Goal: Task Accomplishment & Management: Manage account settings

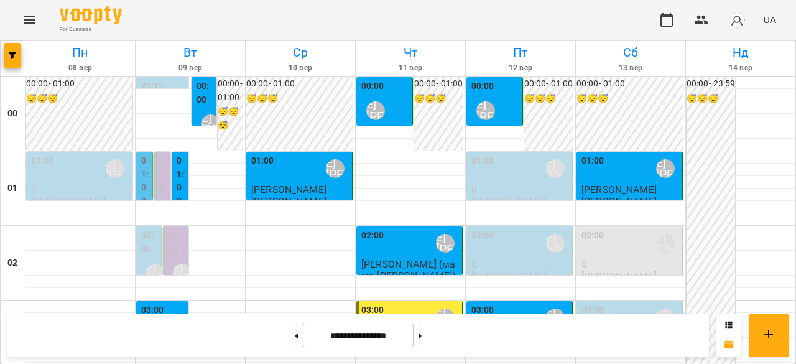
scroll to position [1124, 0]
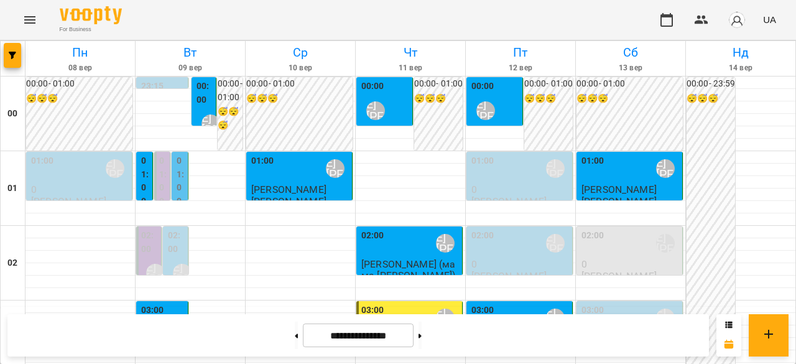
scroll to position [1307, 0]
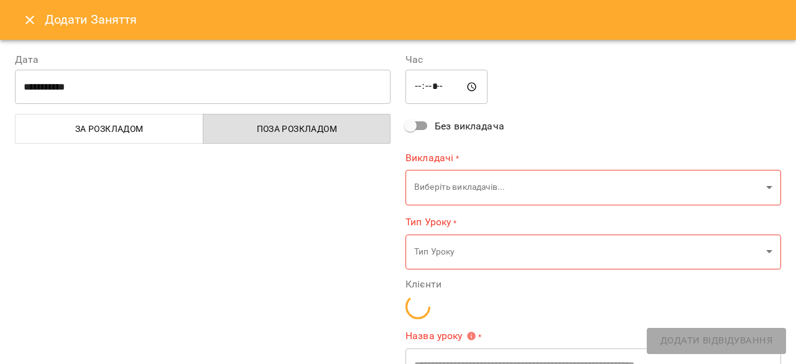
type input "**********"
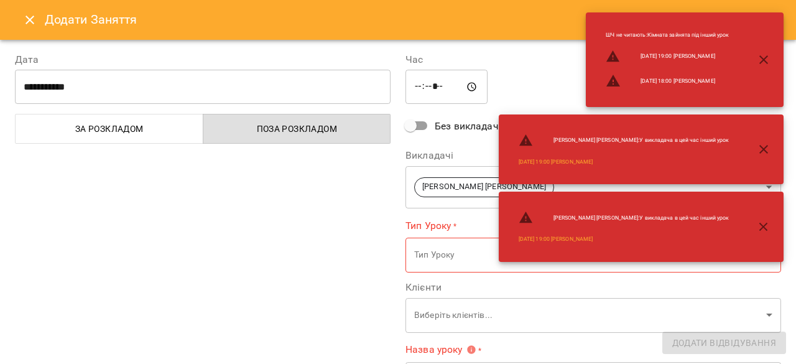
click at [29, 16] on icon "Close" at bounding box center [29, 19] width 15 height 15
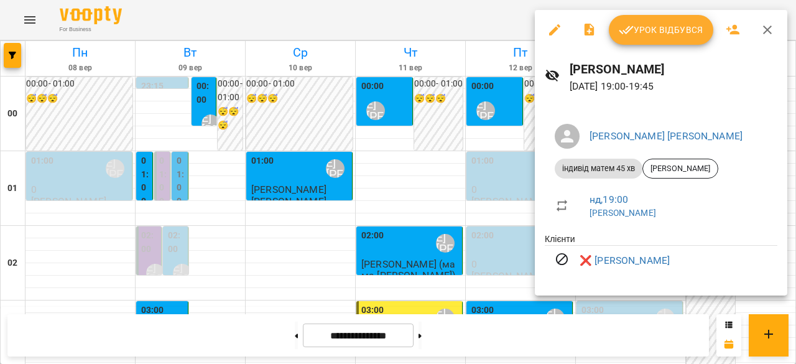
drag, startPoint x: 496, startPoint y: 158, endPoint x: 505, endPoint y: 157, distance: 8.7
click at [496, 157] on div at bounding box center [398, 182] width 796 height 364
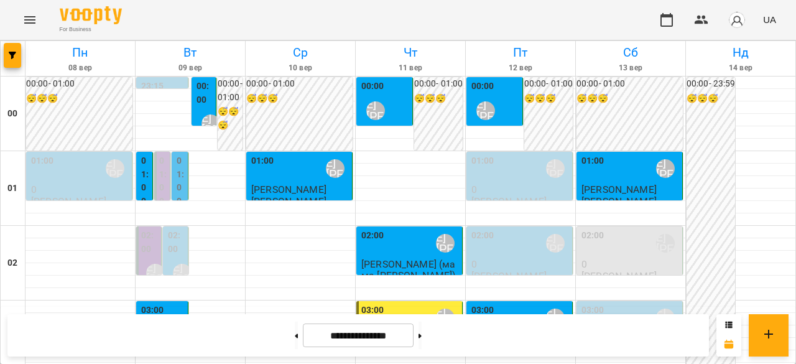
scroll to position [1244, 0]
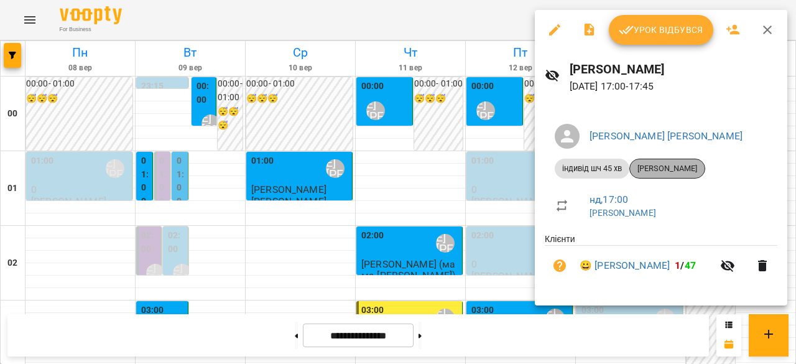
click at [678, 165] on span "[PERSON_NAME]" at bounding box center [667, 168] width 75 height 11
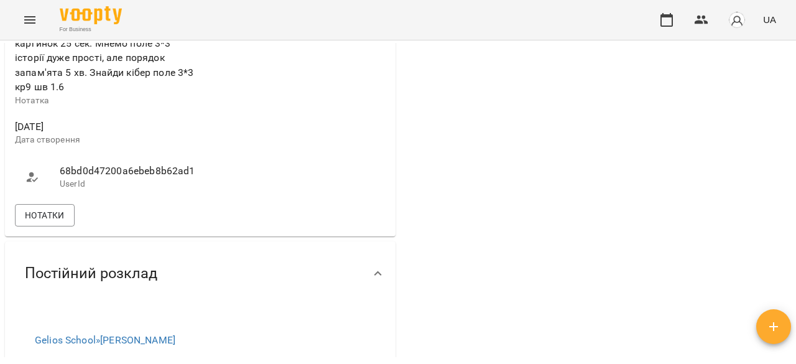
scroll to position [622, 0]
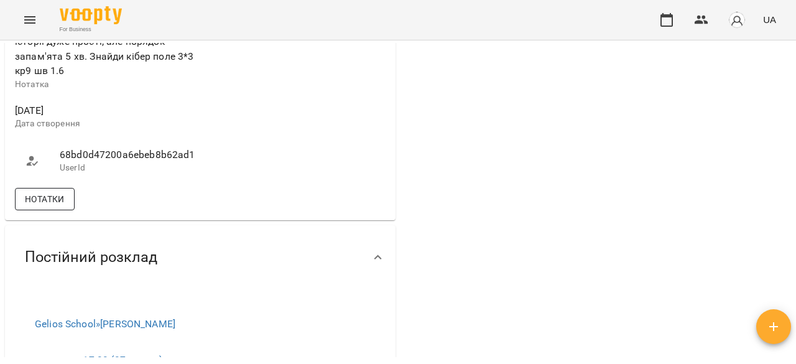
click at [44, 192] on span "Нотатки" at bounding box center [45, 199] width 40 height 15
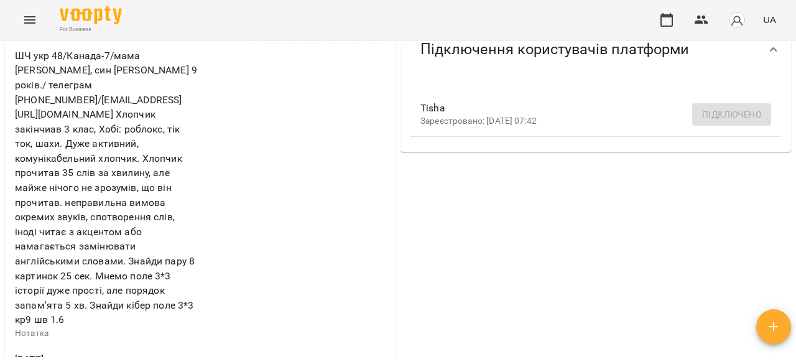
scroll to position [436, 0]
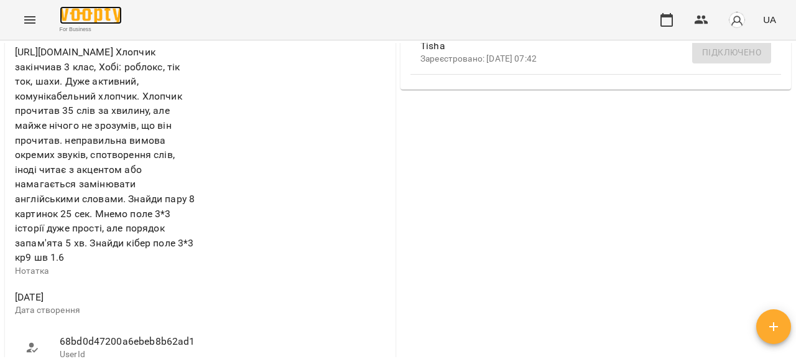
click at [105, 19] on img at bounding box center [91, 15] width 62 height 18
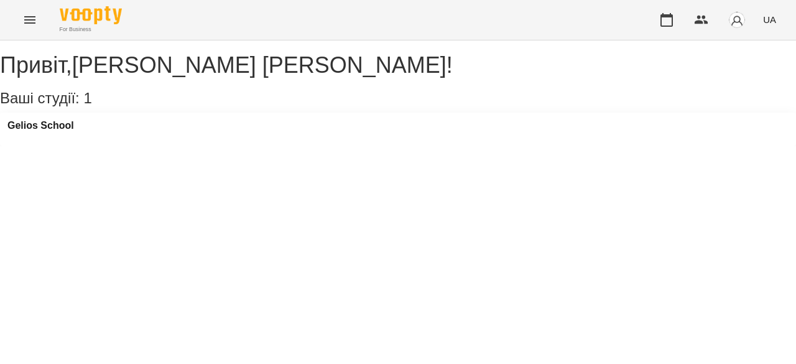
click at [33, 27] on icon "Menu" at bounding box center [29, 19] width 15 height 15
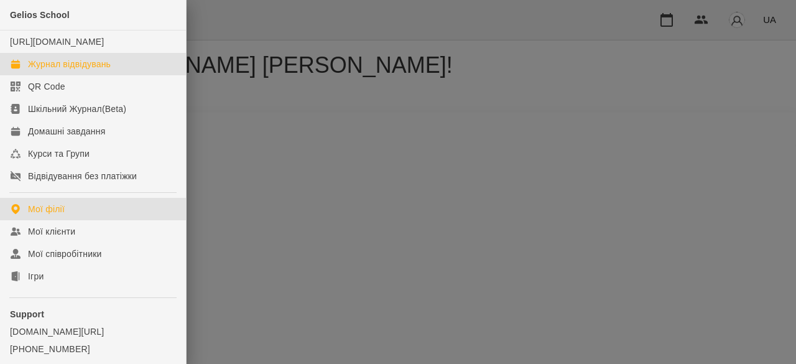
click at [69, 70] on div "Журнал відвідувань" at bounding box center [69, 64] width 83 height 12
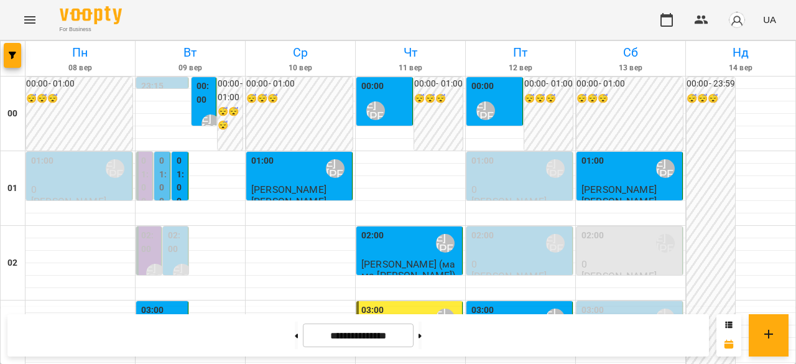
scroll to position [1182, 0]
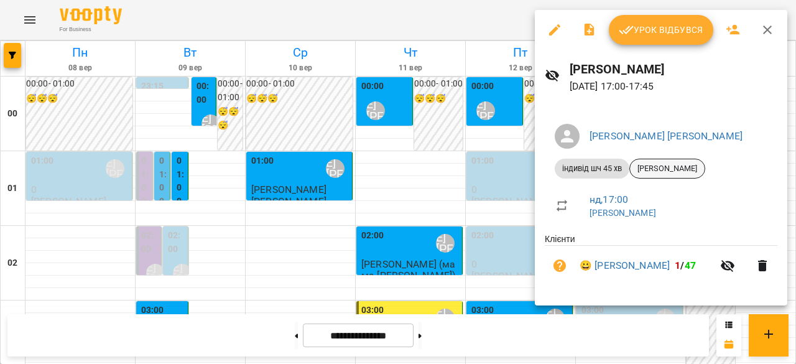
click at [656, 172] on span "[PERSON_NAME]" at bounding box center [667, 168] width 75 height 11
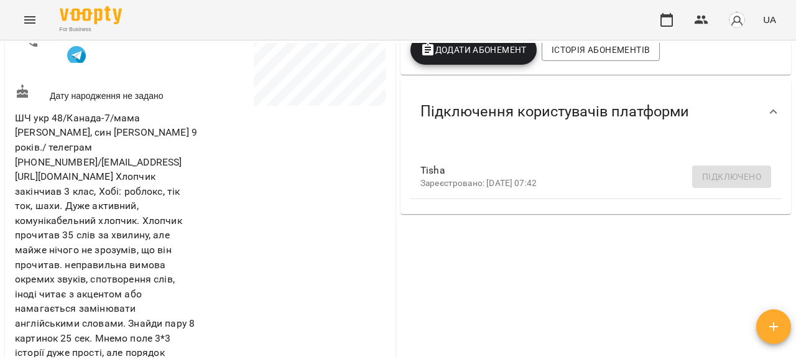
scroll to position [622, 0]
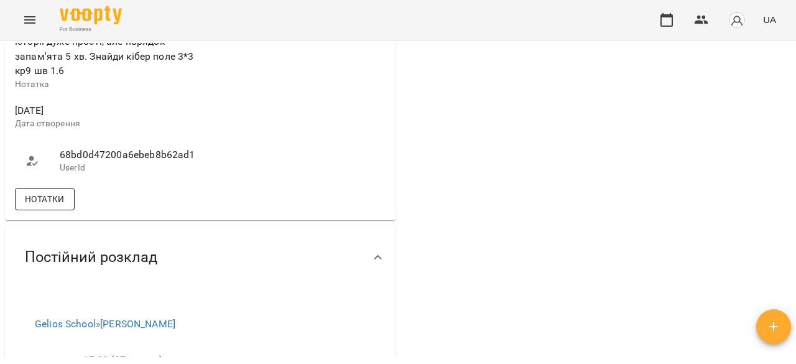
click at [65, 190] on button "Нотатки" at bounding box center [45, 199] width 60 height 22
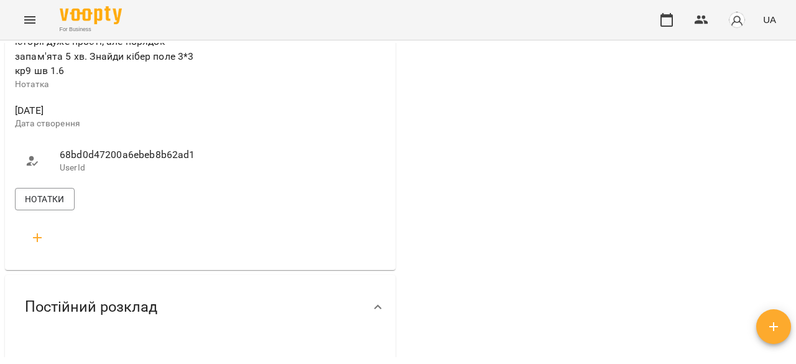
click at [113, 147] on span "68bd0d47200a6ebeb8b62ad1" at bounding box center [124, 154] width 128 height 15
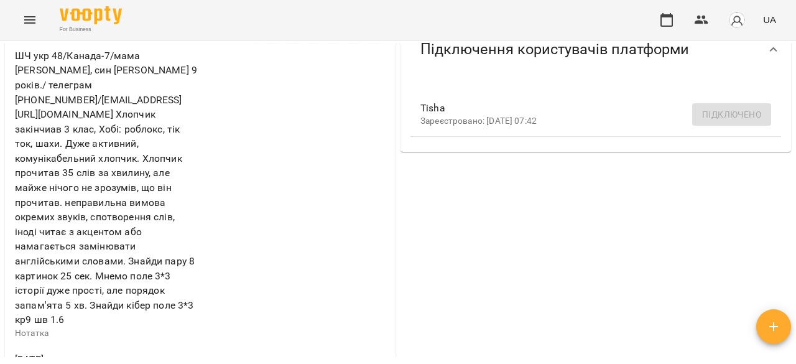
scroll to position [311, 0]
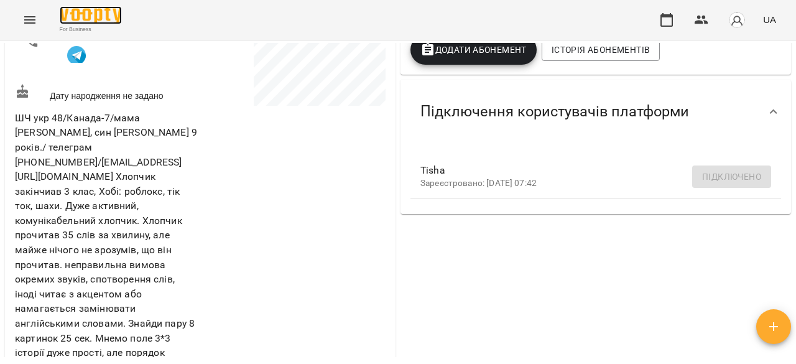
click at [98, 16] on img at bounding box center [91, 15] width 62 height 18
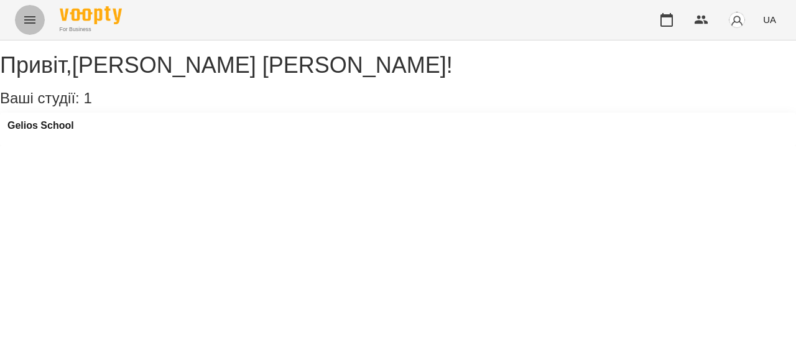
click at [33, 19] on icon "Menu" at bounding box center [29, 19] width 11 height 7
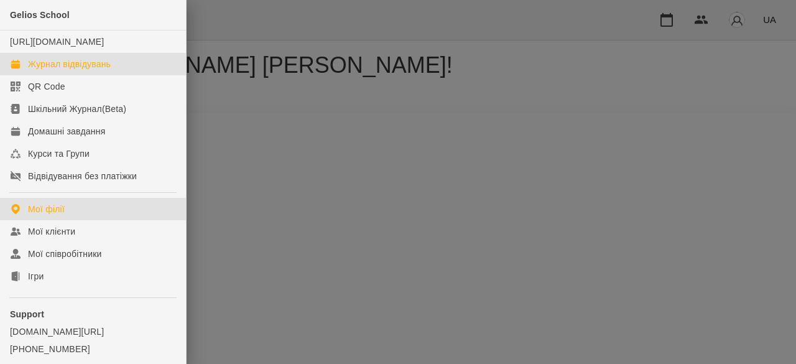
click at [72, 70] on div "Журнал відвідувань" at bounding box center [69, 64] width 83 height 12
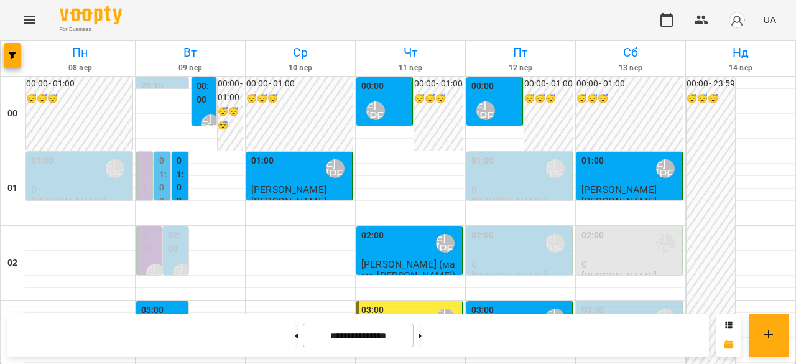
scroll to position [1369, 0]
click at [422, 337] on button at bounding box center [420, 335] width 3 height 27
type input "**********"
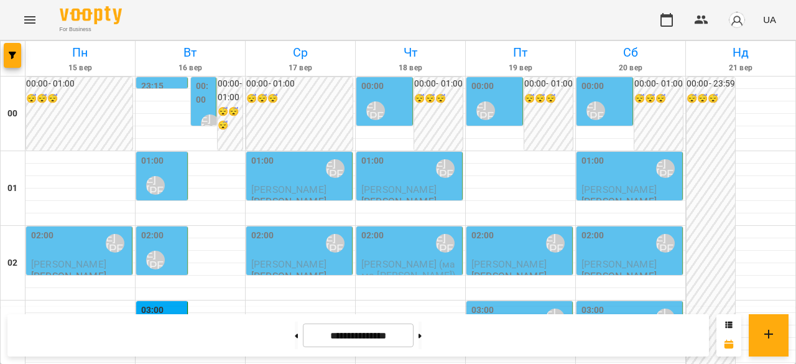
scroll to position [1244, 0]
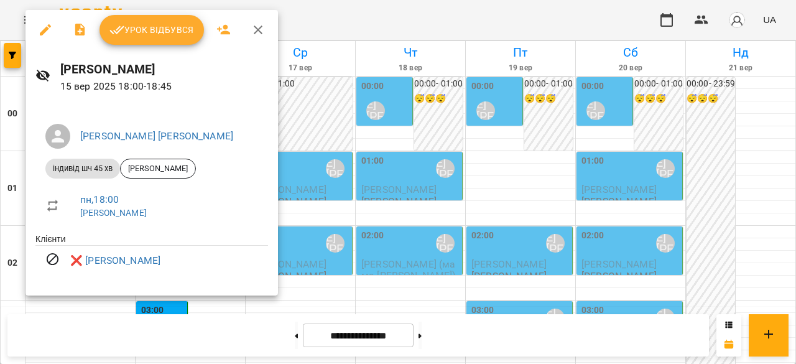
click at [401, 200] on div at bounding box center [398, 182] width 796 height 364
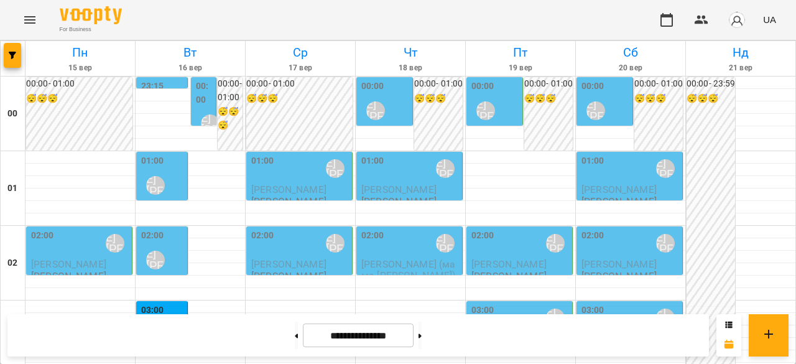
scroll to position [0, 0]
click at [83, 261] on span "Ліфенцова Вероніка" at bounding box center [68, 264] width 75 height 12
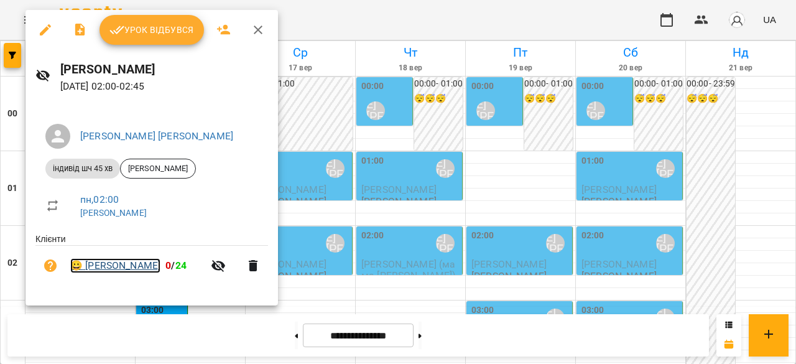
click at [118, 263] on link "😀 Ліфенцова Вероніка" at bounding box center [115, 265] width 90 height 15
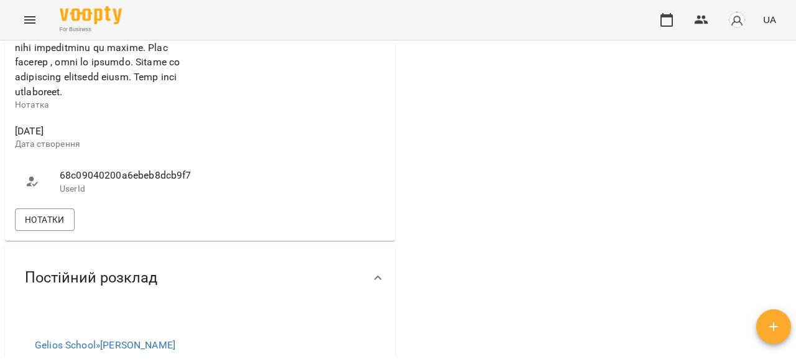
scroll to position [995, 0]
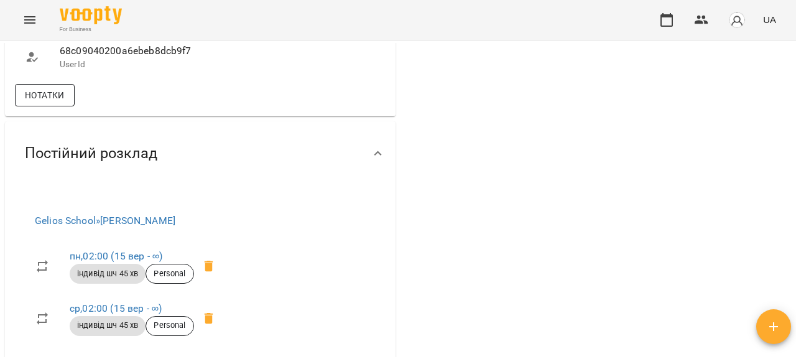
click at [65, 106] on button "Нотатки" at bounding box center [45, 95] width 60 height 22
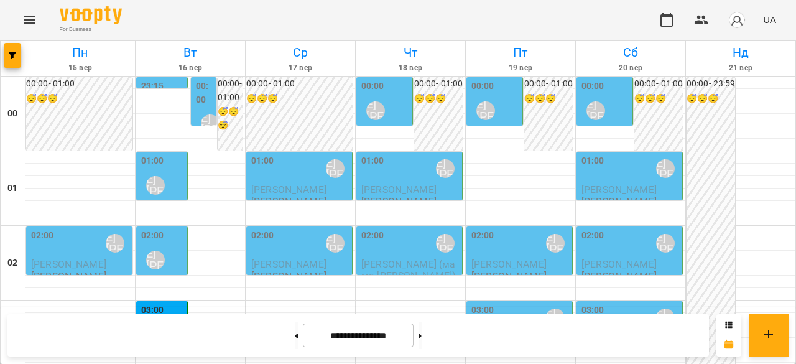
click at [169, 180] on div "01:00 Ліпатьєва Ольга" at bounding box center [163, 176] width 44 height 45
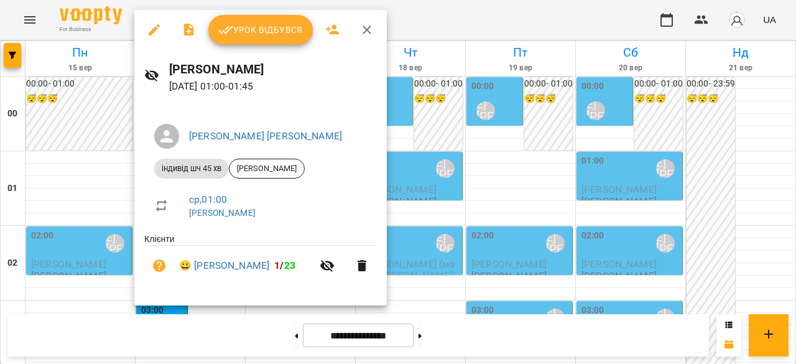
click at [86, 174] on div at bounding box center [398, 182] width 796 height 364
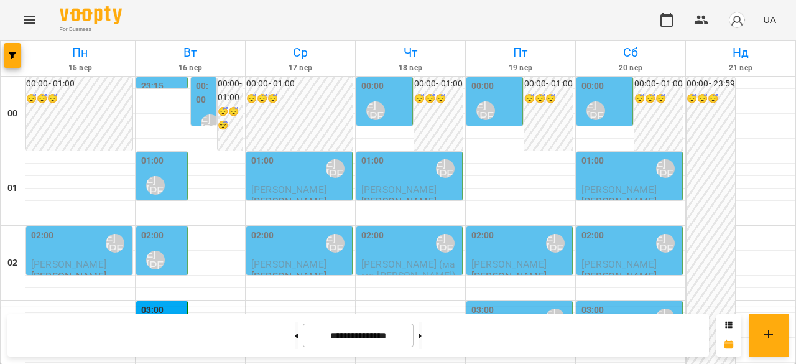
scroll to position [1559, 0]
click at [295, 333] on button at bounding box center [296, 335] width 3 height 27
type input "**********"
